Goal: Navigation & Orientation: Go to known website

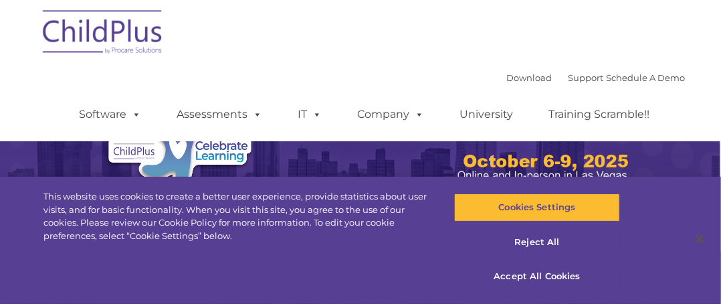
click at [378, 53] on div "Download Support | Schedule A Demo  MENU MENU Software ChildPlus: The original…" at bounding box center [360, 70] width 649 height 141
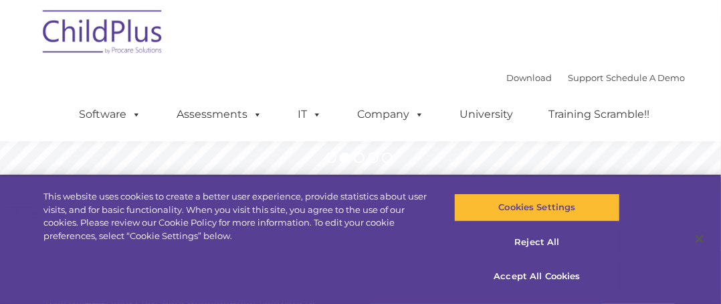
scroll to position [326, 0]
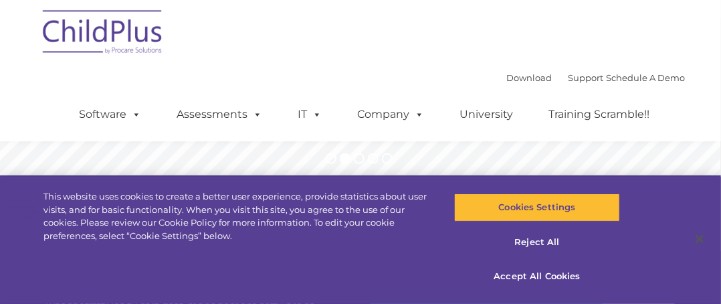
drag, startPoint x: 230, startPoint y: 43, endPoint x: 186, endPoint y: 45, distance: 44.1
click at [228, 43] on div "Download Support | Schedule A Demo  MENU MENU Software ChildPlus: The original…" at bounding box center [360, 70] width 649 height 141
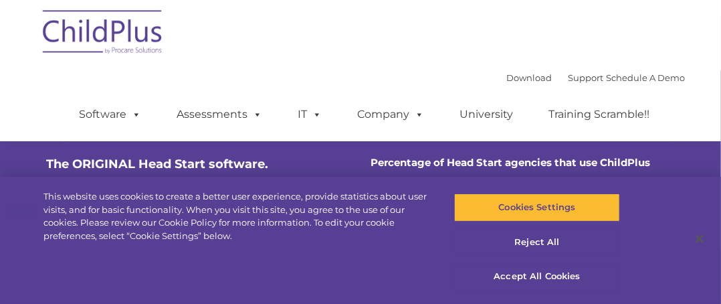
scroll to position [0, 0]
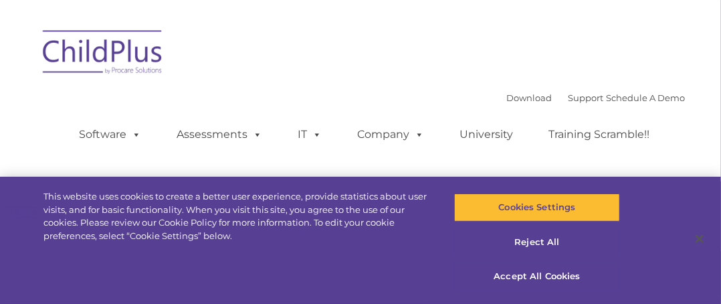
click at [119, 67] on img at bounding box center [103, 54] width 134 height 67
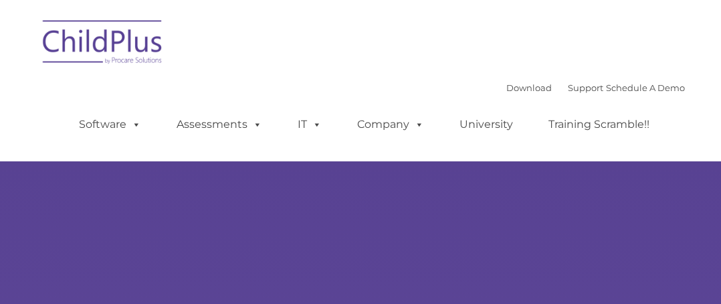
select select "MEDIUM"
